Goal: Task Accomplishment & Management: Complete application form

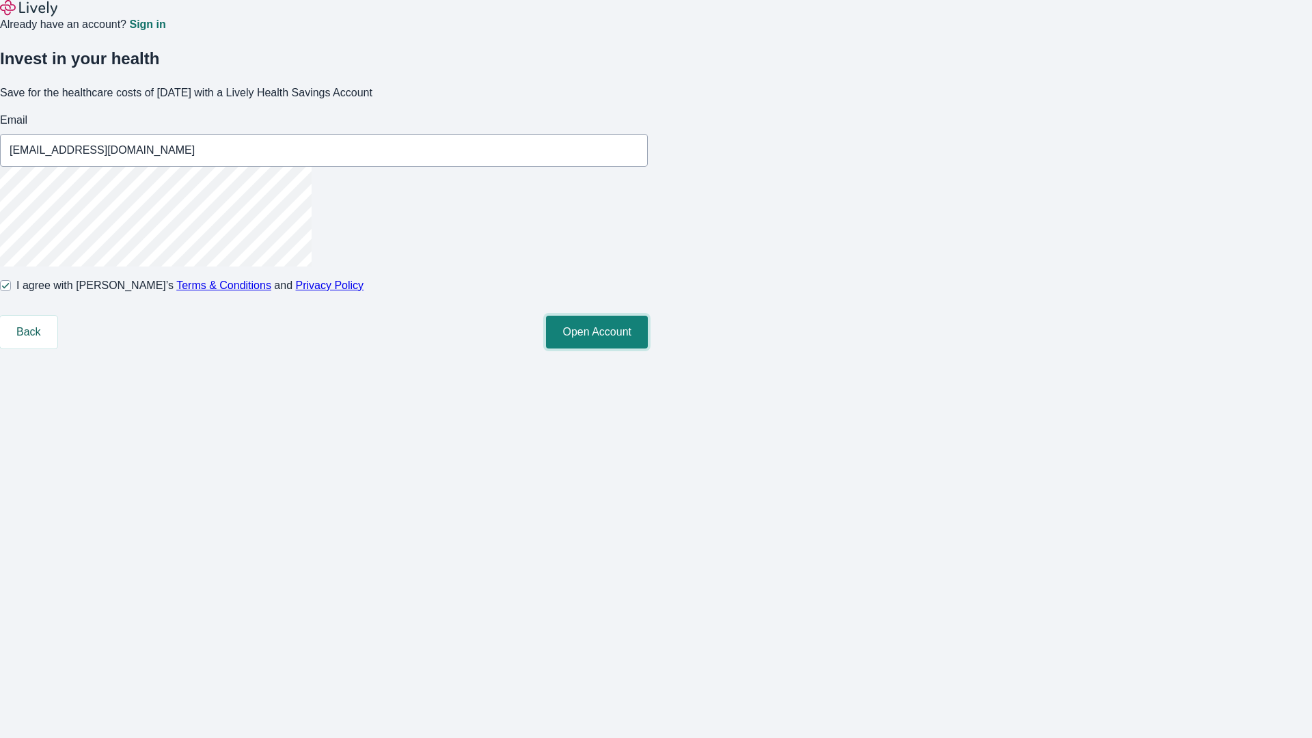
click at [648, 348] on button "Open Account" at bounding box center [597, 332] width 102 height 33
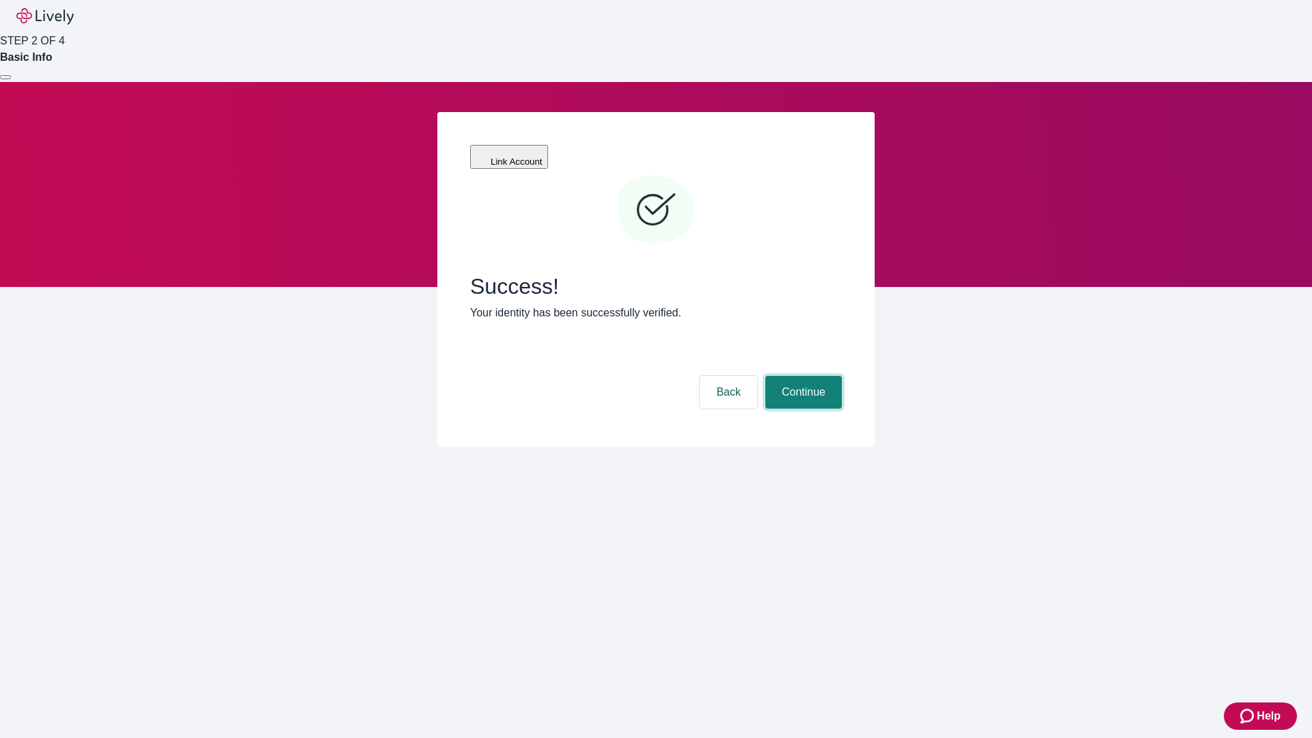
click at [801, 376] on button "Continue" at bounding box center [803, 392] width 77 height 33
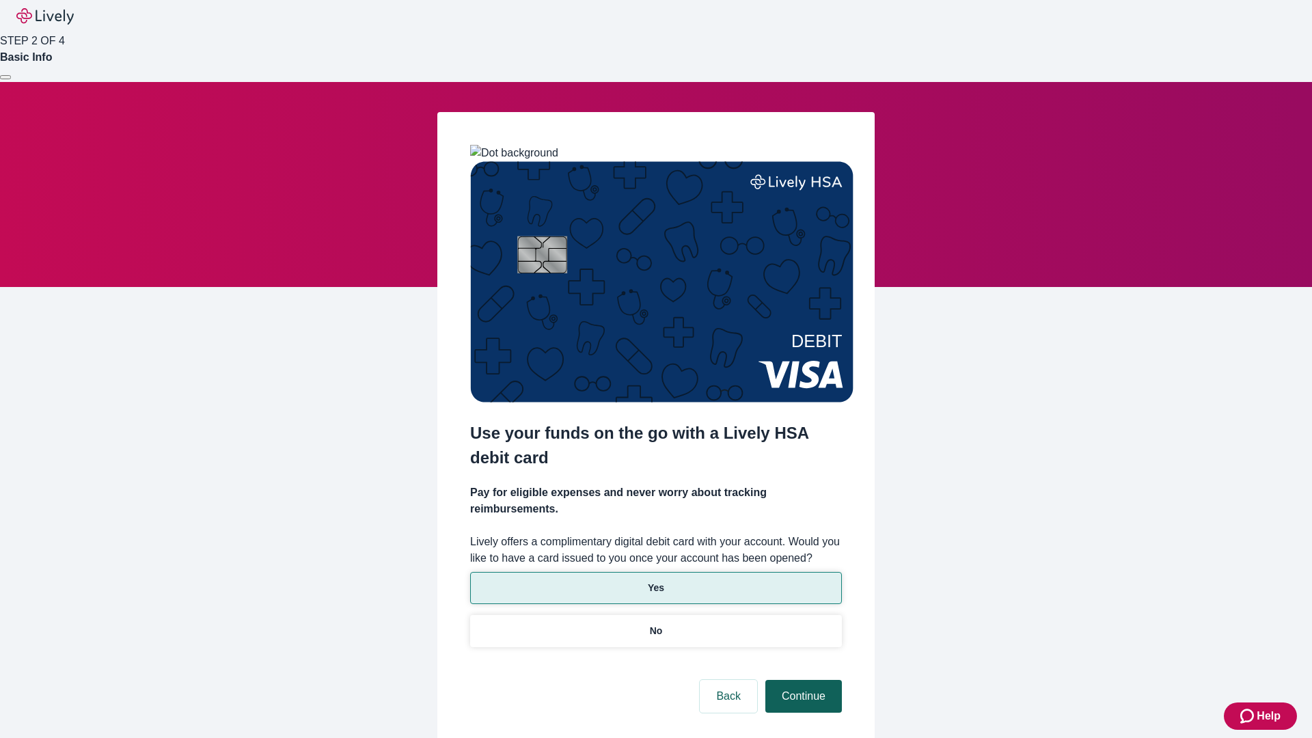
click at [655, 581] on p "Yes" at bounding box center [656, 588] width 16 height 14
click at [801, 680] on button "Continue" at bounding box center [803, 696] width 77 height 33
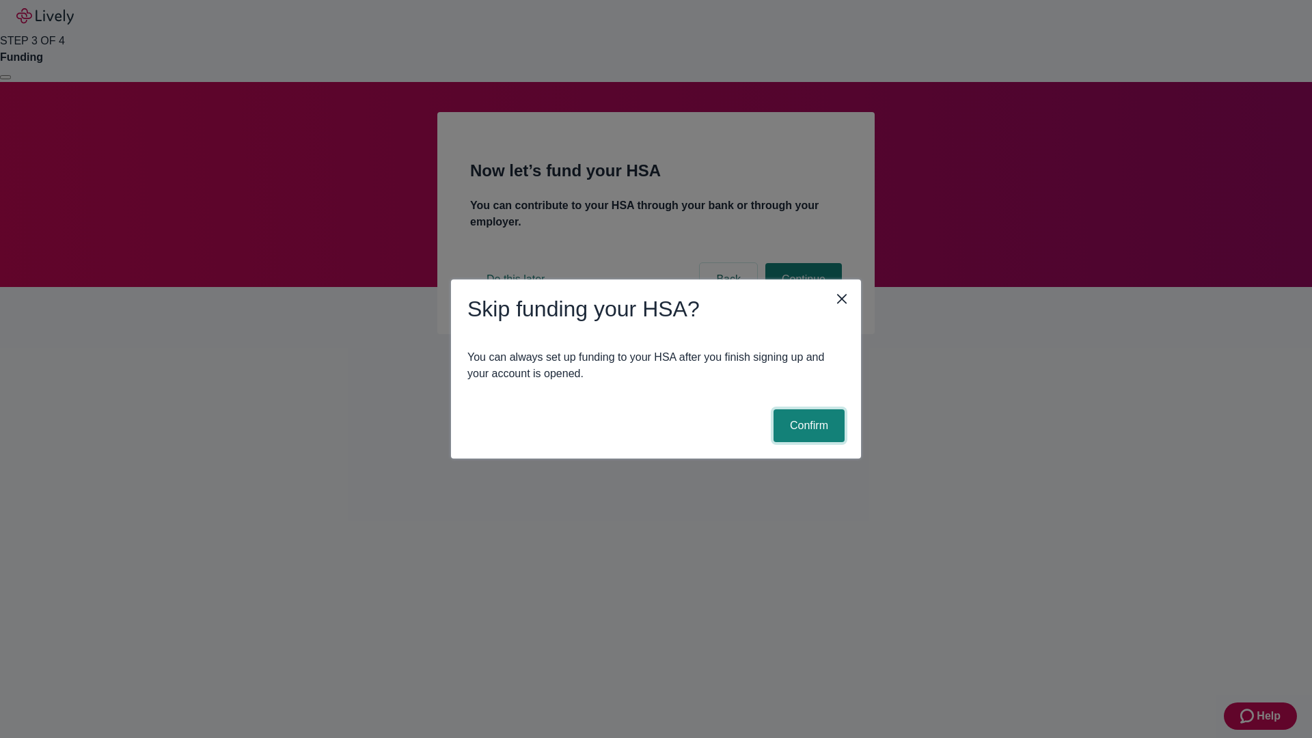
click at [807, 426] on button "Confirm" at bounding box center [808, 425] width 71 height 33
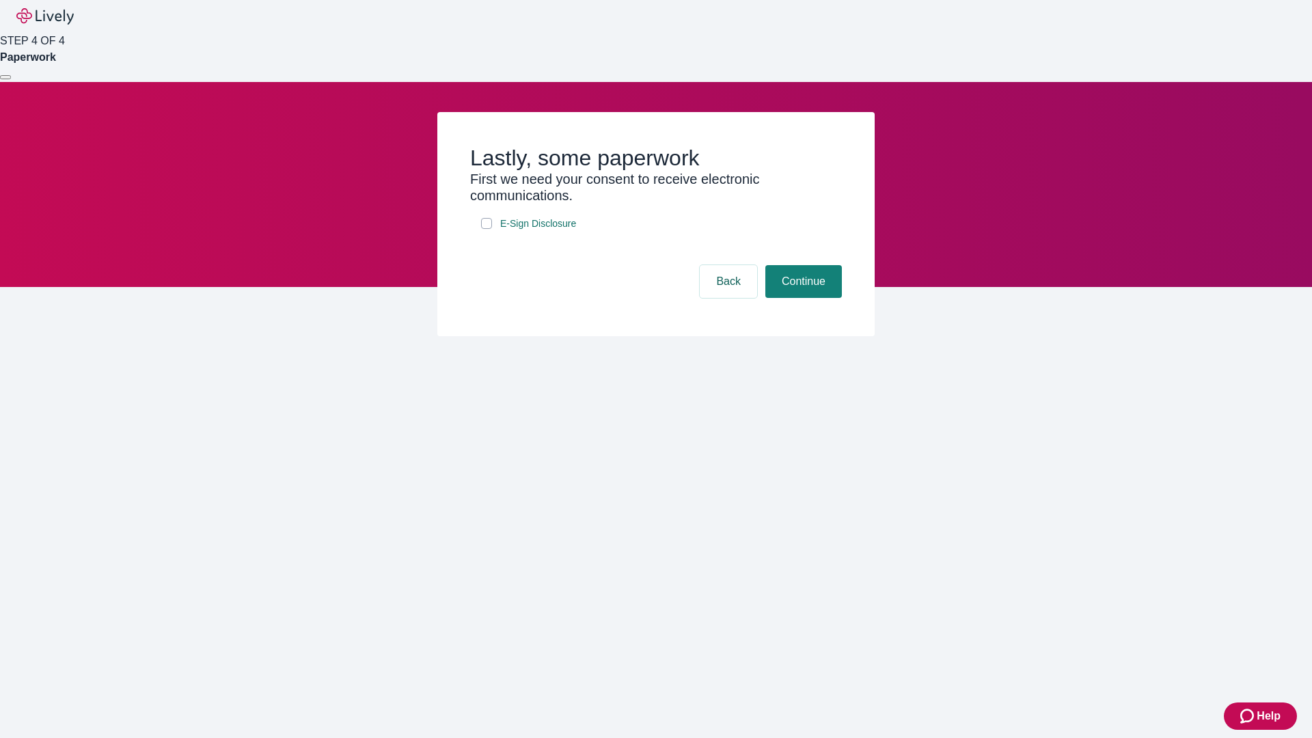
click at [486, 229] on input "E-Sign Disclosure" at bounding box center [486, 223] width 11 height 11
checkbox input "true"
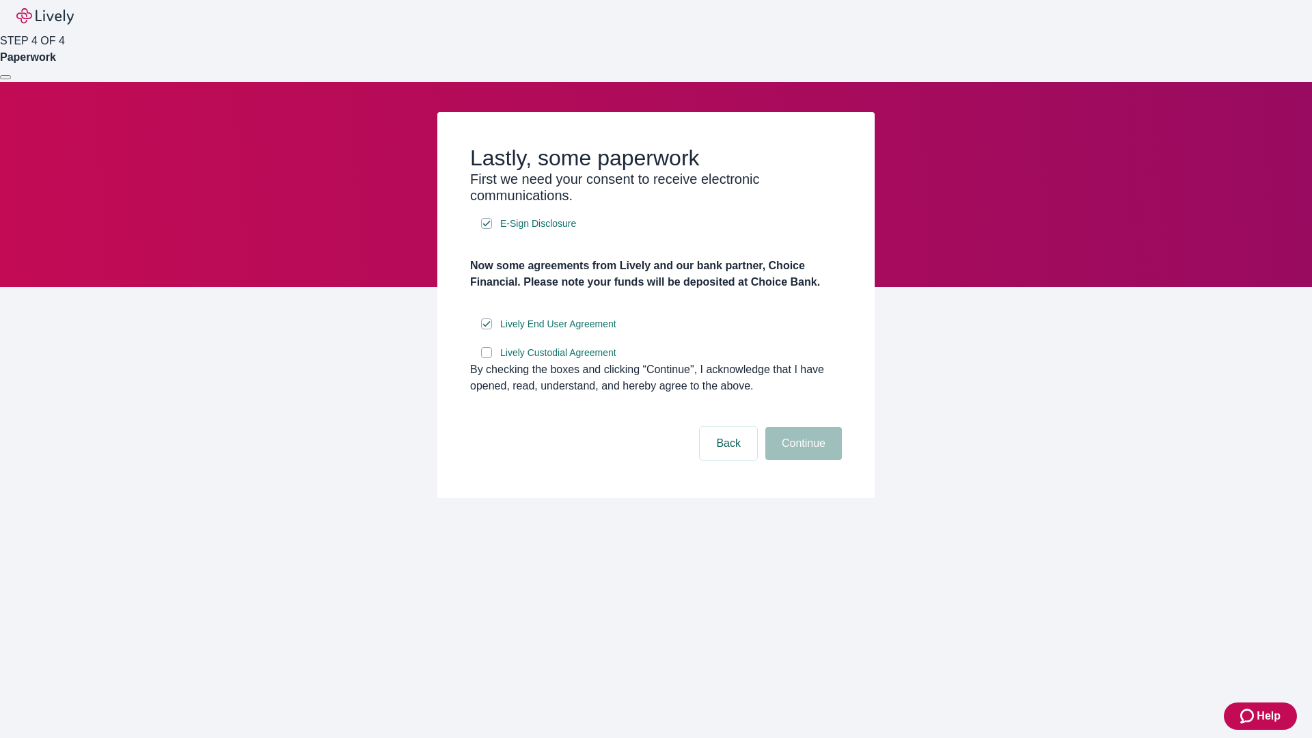
click at [486, 358] on input "Lively Custodial Agreement" at bounding box center [486, 352] width 11 height 11
checkbox input "true"
click at [801, 460] on button "Continue" at bounding box center [803, 443] width 77 height 33
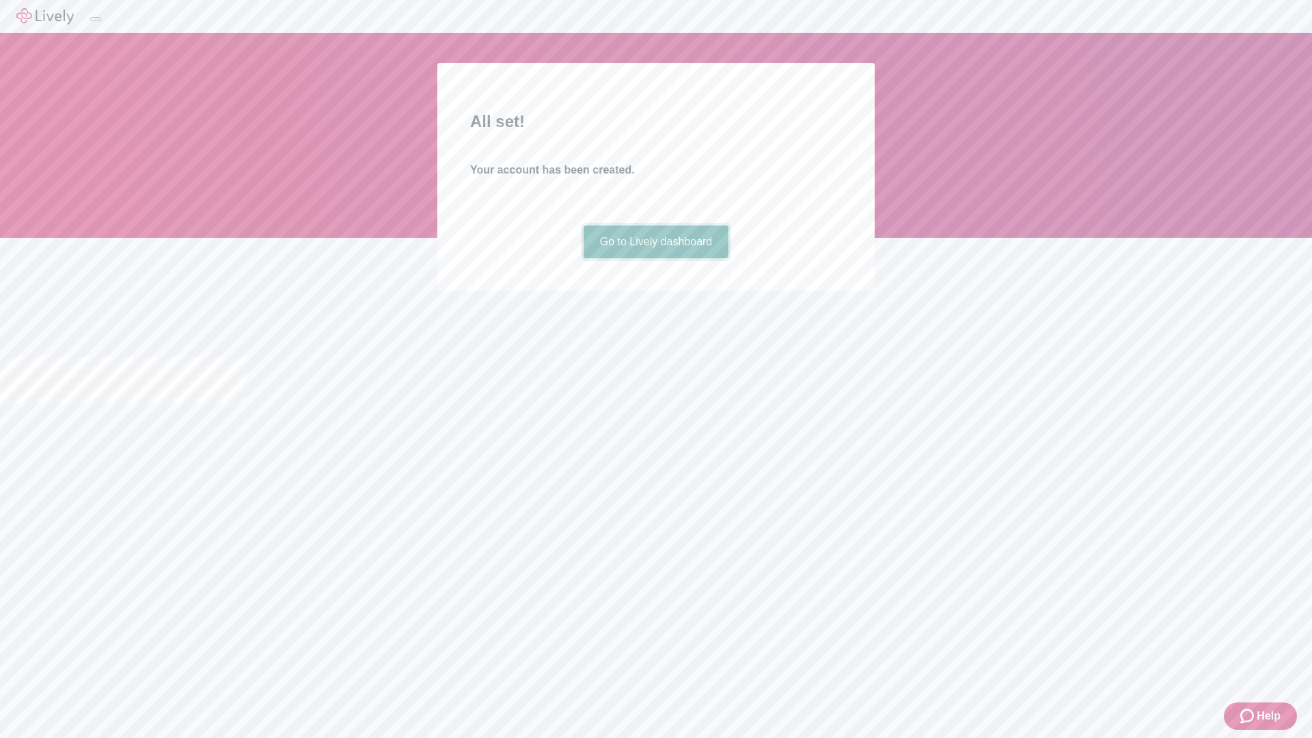
click at [655, 258] on link "Go to Lively dashboard" at bounding box center [655, 241] width 145 height 33
